Goal: Information Seeking & Learning: Learn about a topic

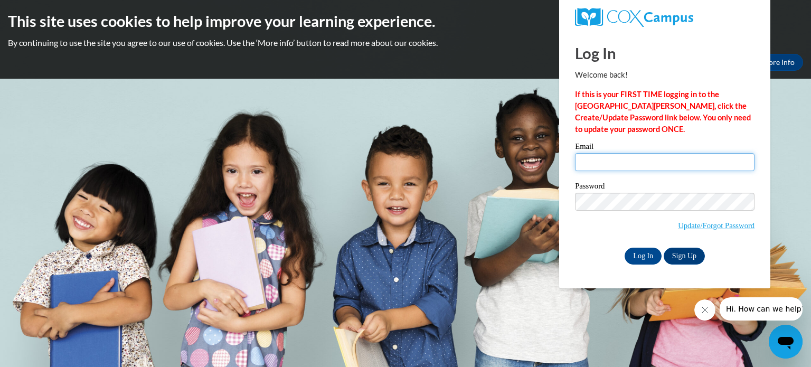
click at [604, 164] on input "Email" at bounding box center [665, 162] width 180 height 18
type input "amy.washburn@slingerschools.org"
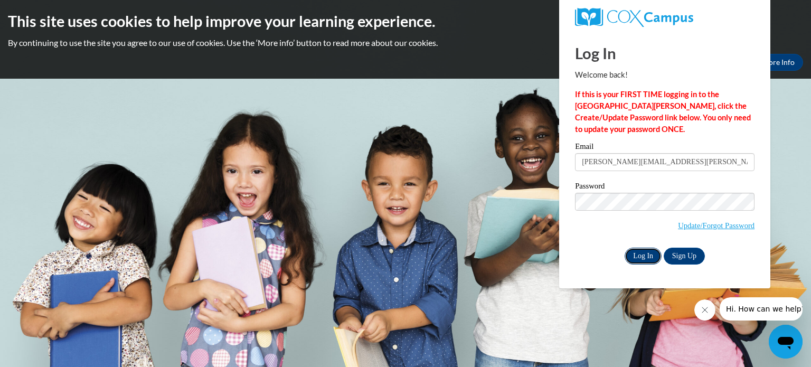
click at [636, 255] on input "Log In" at bounding box center [643, 256] width 37 height 17
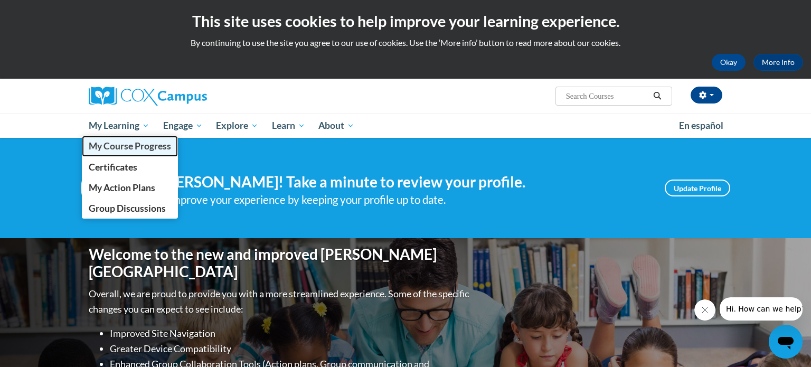
click at [118, 146] on span "My Course Progress" at bounding box center [130, 145] width 82 height 11
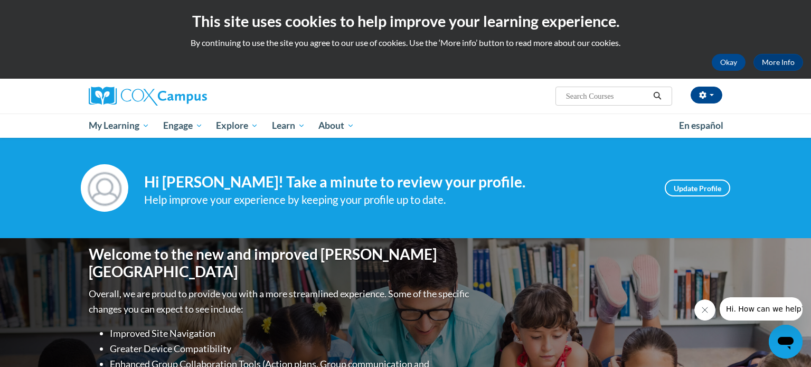
click at [624, 100] on input "Search..." at bounding box center [607, 96] width 84 height 13
type input "K-3rd structured literacy program"
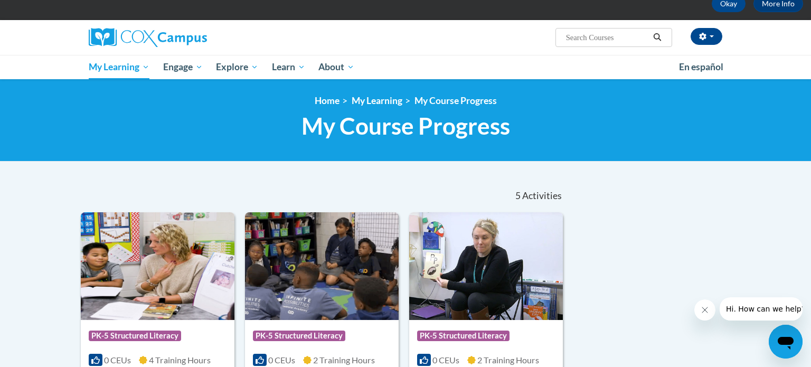
scroll to position [58, 0]
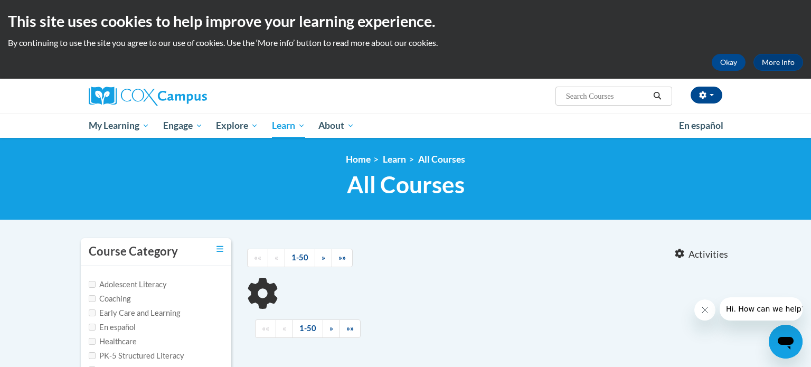
type input "K-3rd structured literacy program"
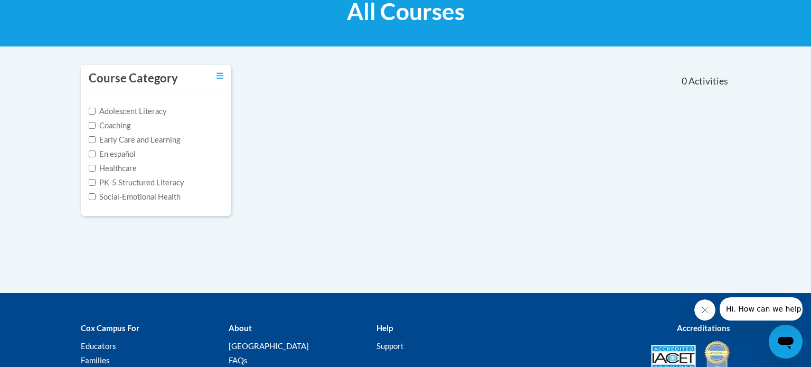
scroll to position [170, 0]
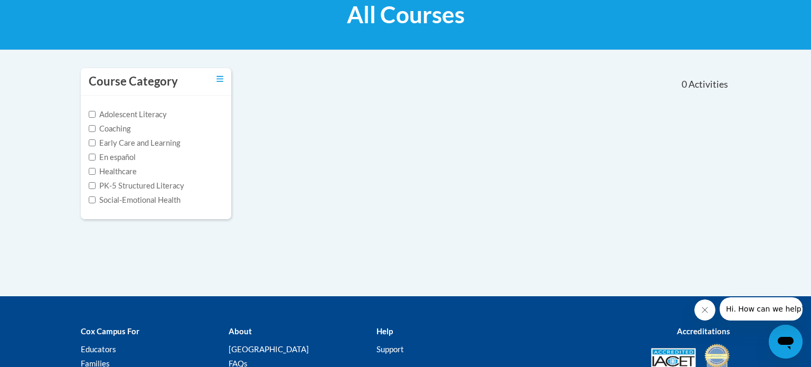
click at [176, 186] on label "PK-5 Structured Literacy" at bounding box center [137, 186] width 96 height 12
click at [96, 186] on input "PK-5 Structured Literacy" at bounding box center [92, 185] width 7 height 7
checkbox input "true"
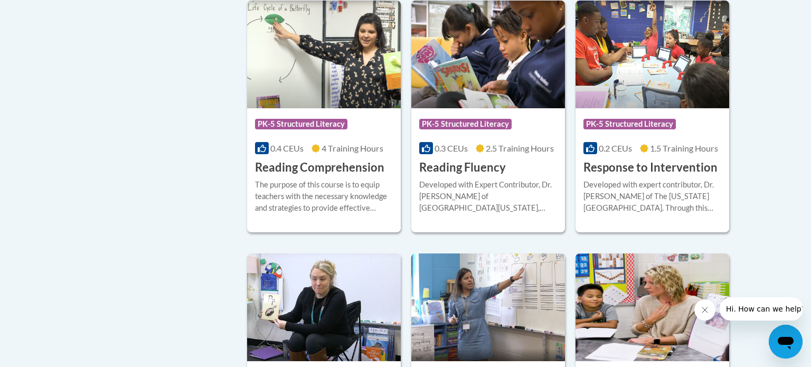
scroll to position [825, 0]
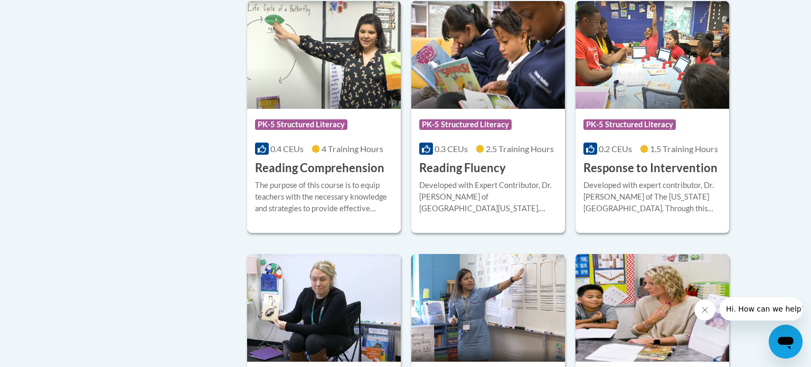
click at [309, 186] on div "The purpose of this course is to equip teachers with the necessary knowledge an…" at bounding box center [324, 197] width 138 height 35
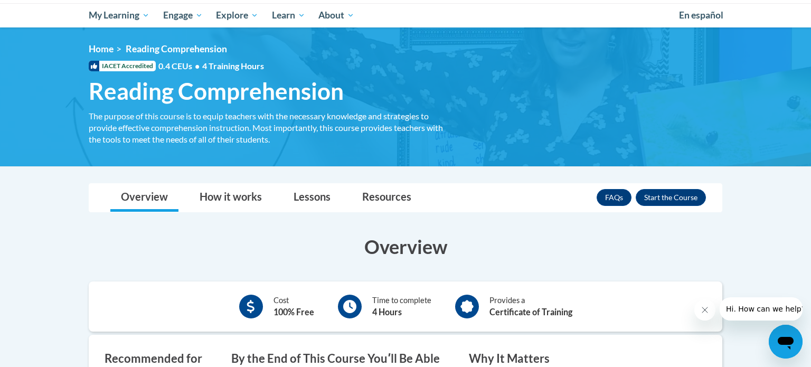
scroll to position [112, 0]
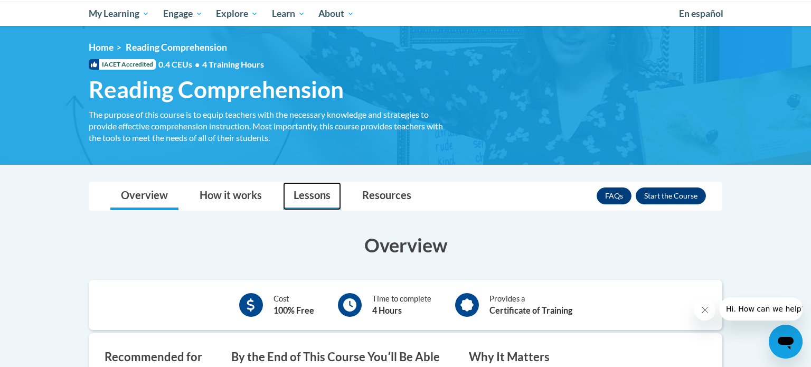
click at [308, 193] on link "Lessons" at bounding box center [312, 196] width 58 height 28
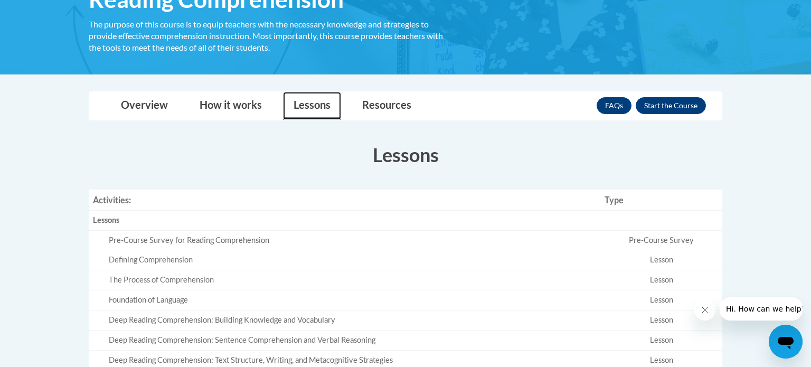
scroll to position [201, 0]
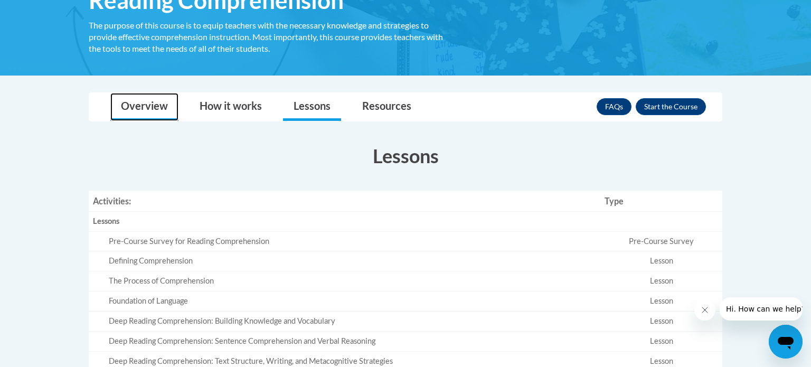
click at [147, 102] on link "Overview" at bounding box center [144, 107] width 68 height 28
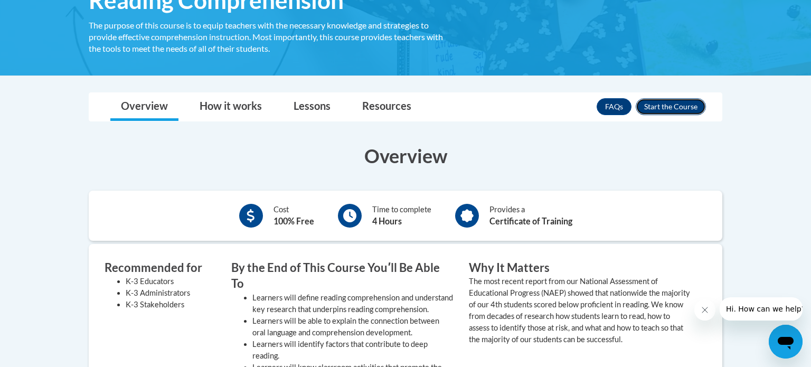
click at [655, 108] on button "Enroll" at bounding box center [671, 106] width 70 height 17
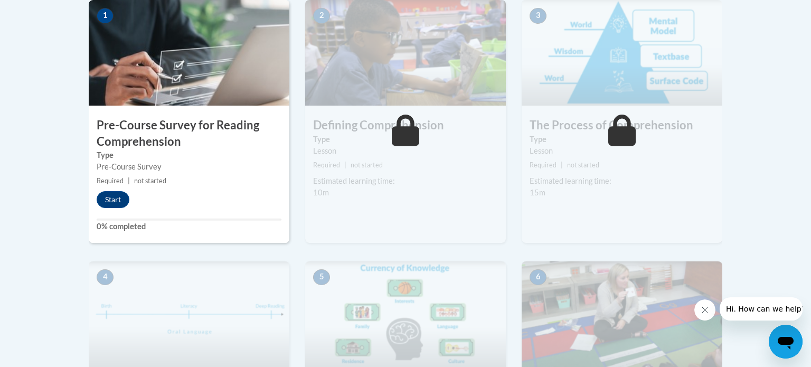
scroll to position [357, 0]
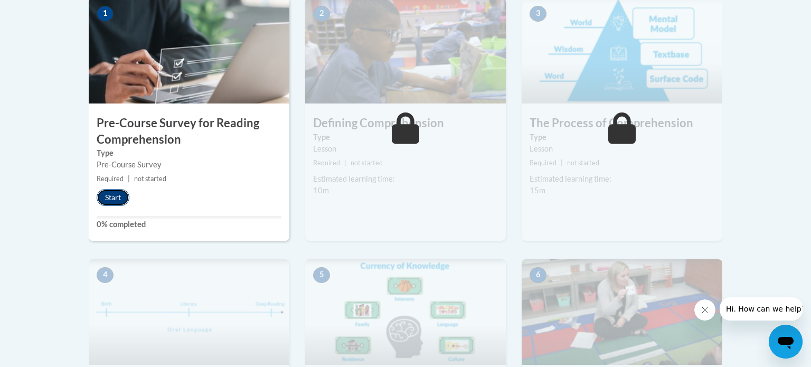
click at [115, 198] on button "Start" at bounding box center [113, 197] width 33 height 17
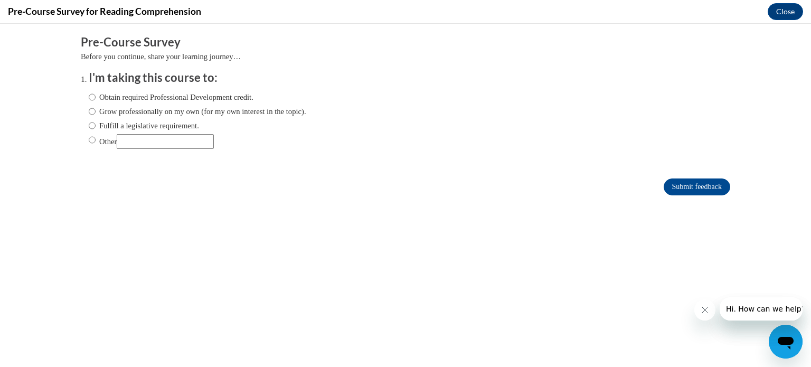
scroll to position [0, 0]
click at [91, 126] on input "Fulfill a legislative requirement." at bounding box center [92, 126] width 7 height 12
radio input "true"
click at [92, 110] on input "Grow professionally on my own (for my own interest in the topic)." at bounding box center [92, 112] width 7 height 12
radio input "true"
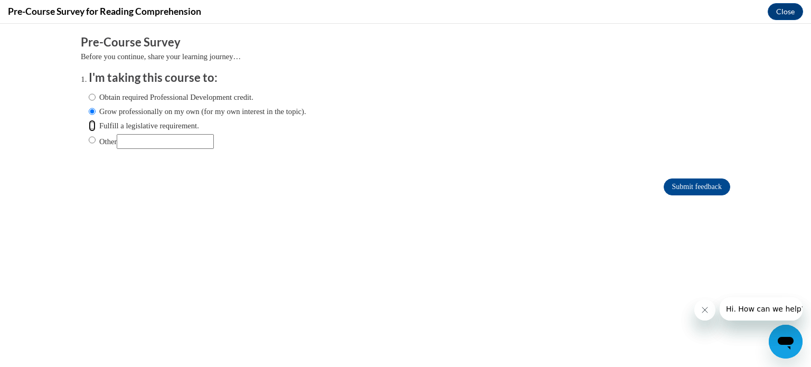
click at [92, 124] on input "Fulfill a legislative requirement." at bounding box center [92, 126] width 7 height 12
radio input "true"
click at [713, 186] on input "Submit feedback" at bounding box center [697, 186] width 67 height 17
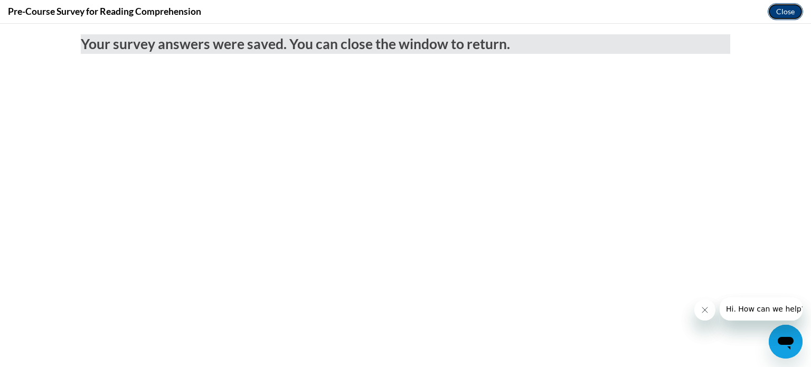
click at [784, 17] on button "Close" at bounding box center [785, 11] width 35 height 17
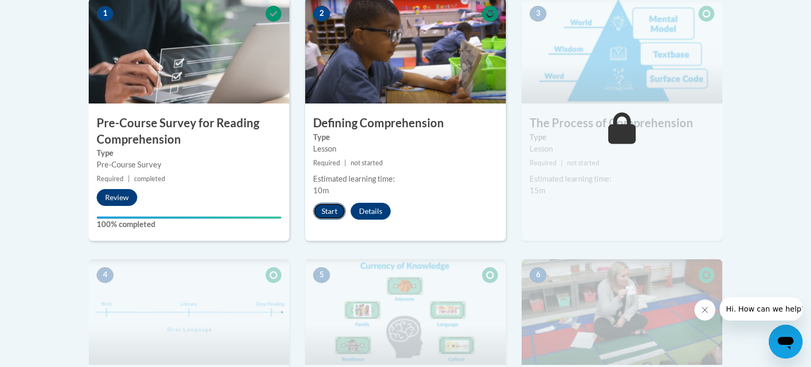
click at [328, 208] on button "Start" at bounding box center [329, 211] width 33 height 17
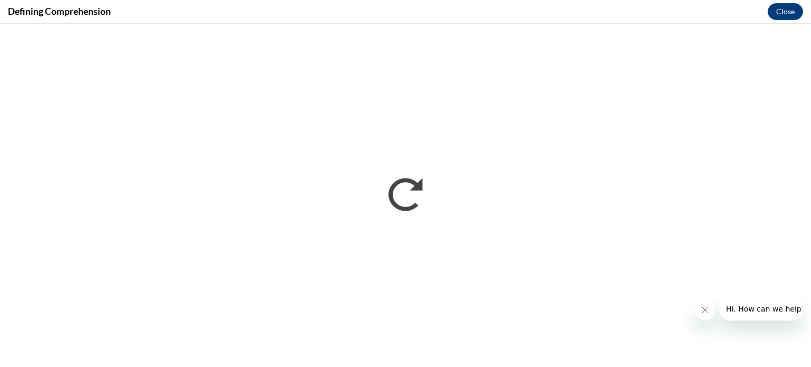
click at [705, 313] on icon "Close message from company" at bounding box center [705, 310] width 8 height 8
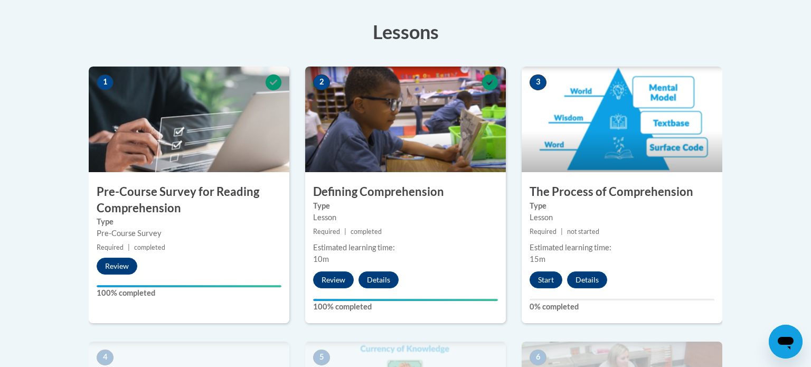
scroll to position [295, 0]
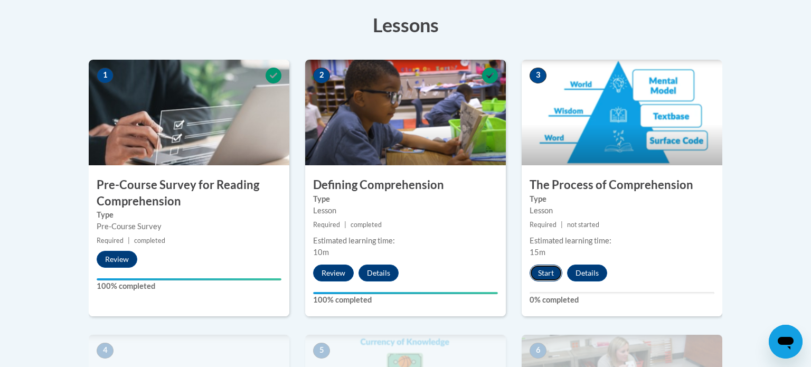
click at [539, 274] on button "Start" at bounding box center [546, 273] width 33 height 17
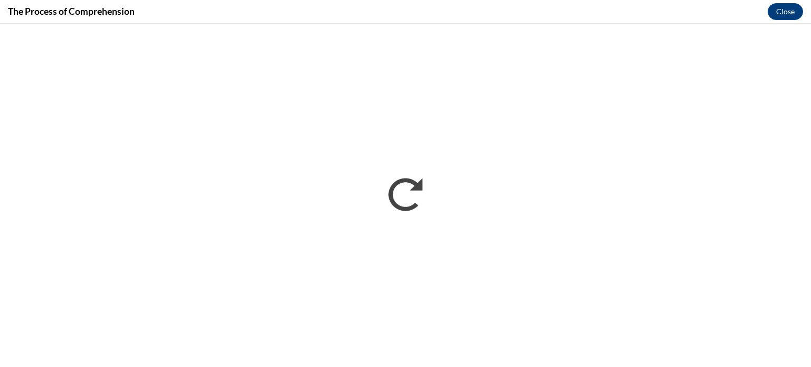
scroll to position [0, 0]
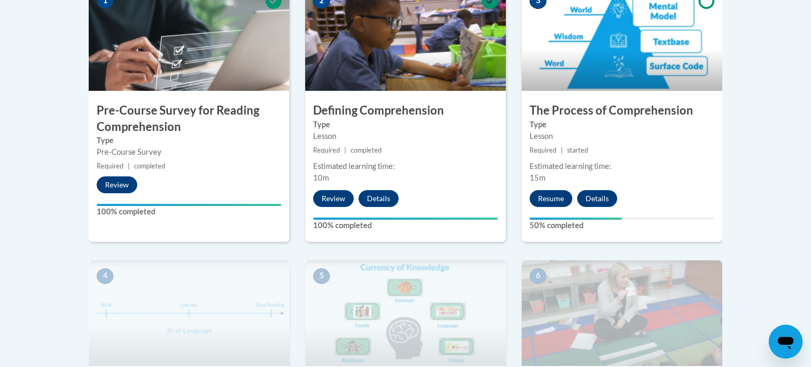
scroll to position [376, 0]
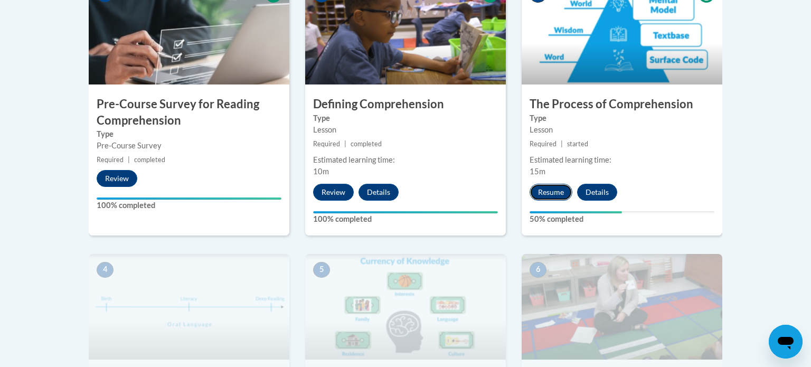
click at [557, 192] on button "Resume" at bounding box center [551, 192] width 43 height 17
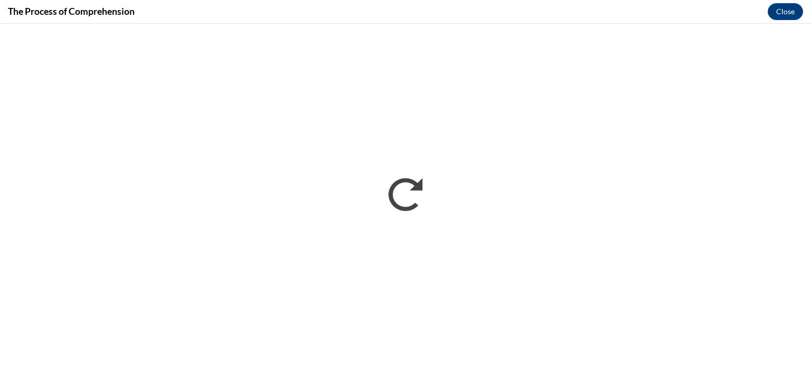
scroll to position [0, 0]
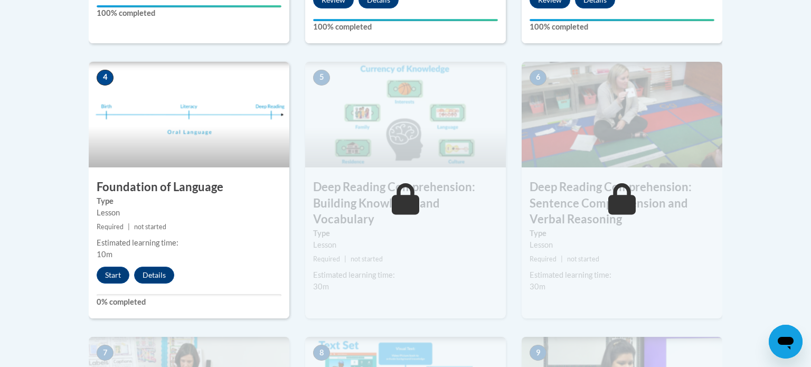
scroll to position [572, 0]
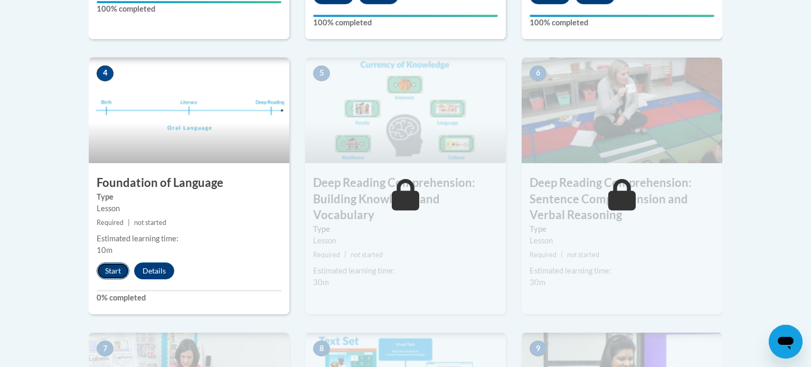
click at [108, 270] on button "Start" at bounding box center [113, 270] width 33 height 17
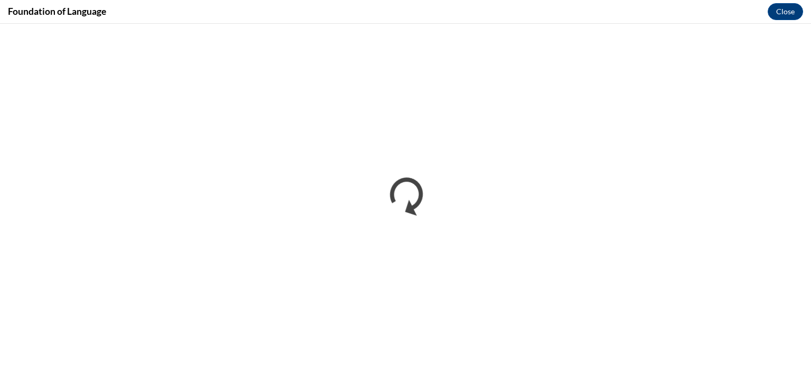
scroll to position [0, 0]
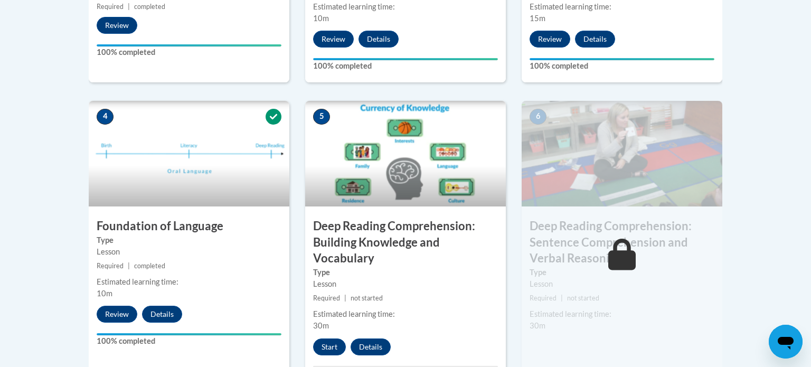
scroll to position [543, 0]
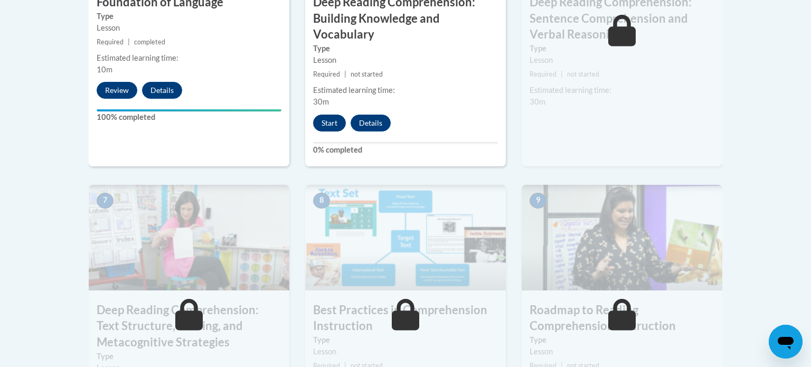
scroll to position [750, 0]
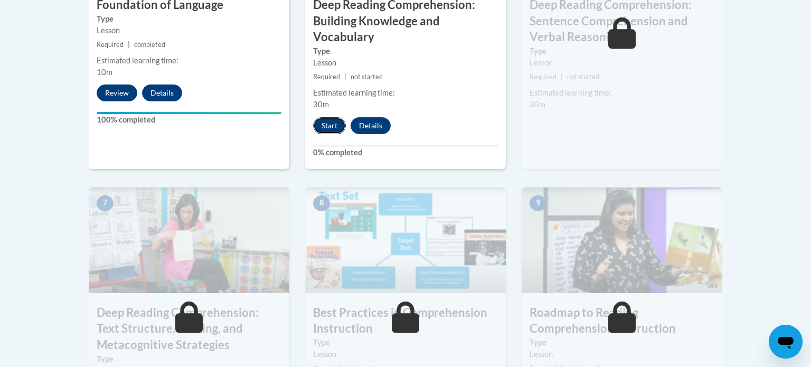
click at [329, 126] on button "Start" at bounding box center [329, 125] width 33 height 17
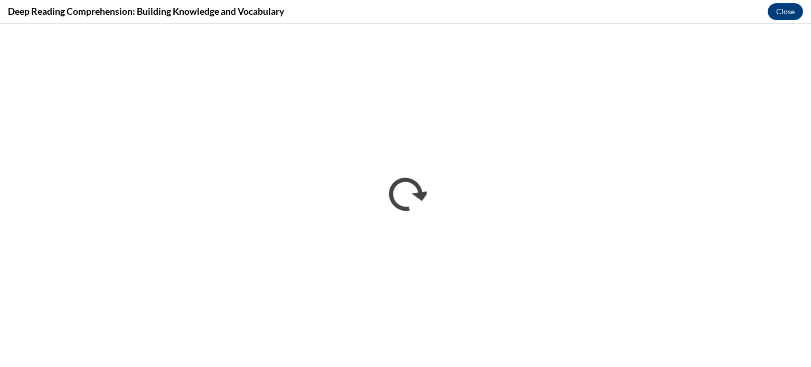
scroll to position [0, 0]
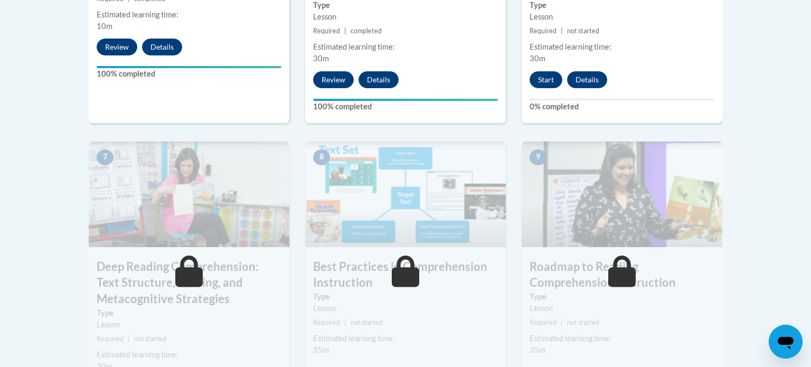
scroll to position [798, 0]
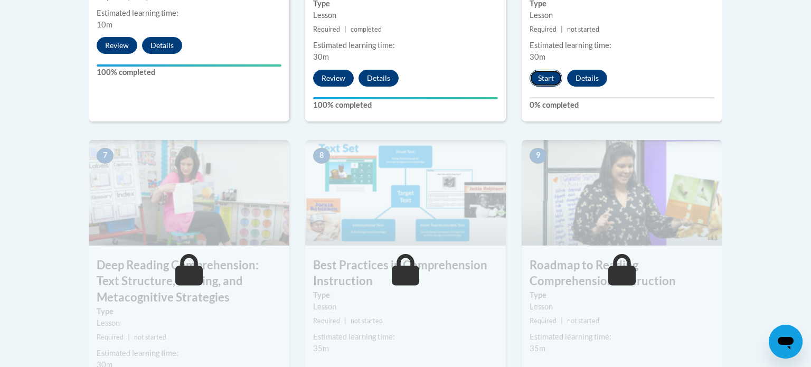
click at [549, 76] on button "Start" at bounding box center [546, 78] width 33 height 17
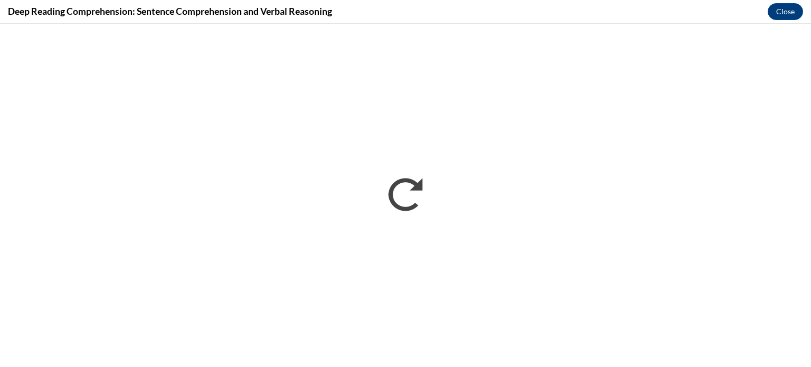
scroll to position [0, 0]
